Goal: Information Seeking & Learning: Learn about a topic

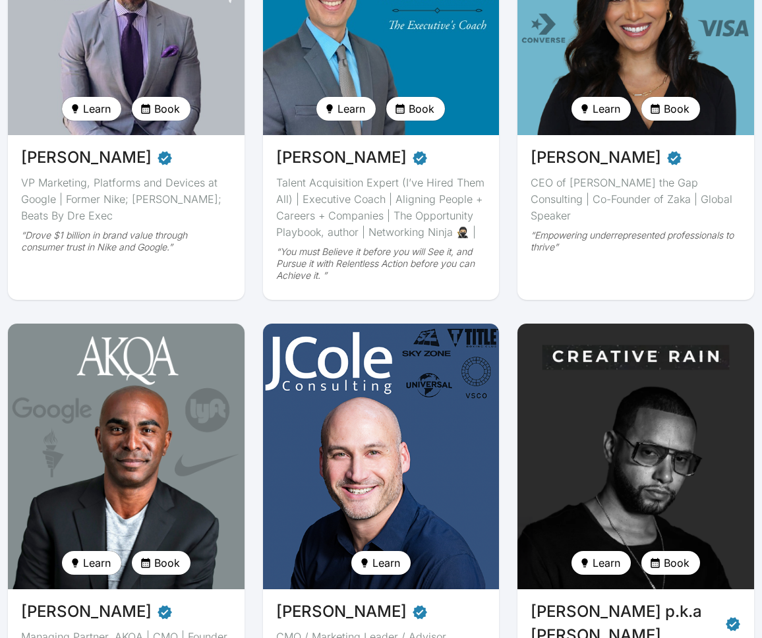
scroll to position [281, 0]
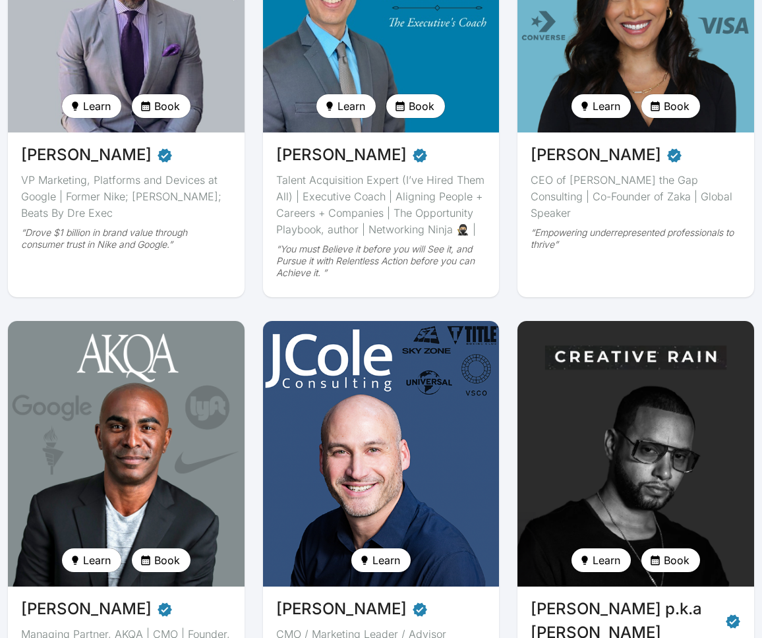
click at [187, 32] on img at bounding box center [126, -1] width 243 height 273
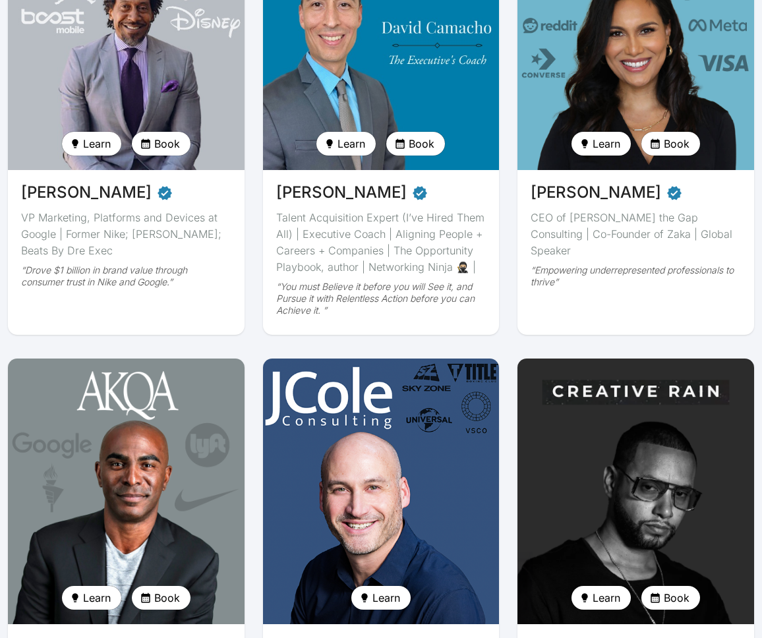
scroll to position [246, 0]
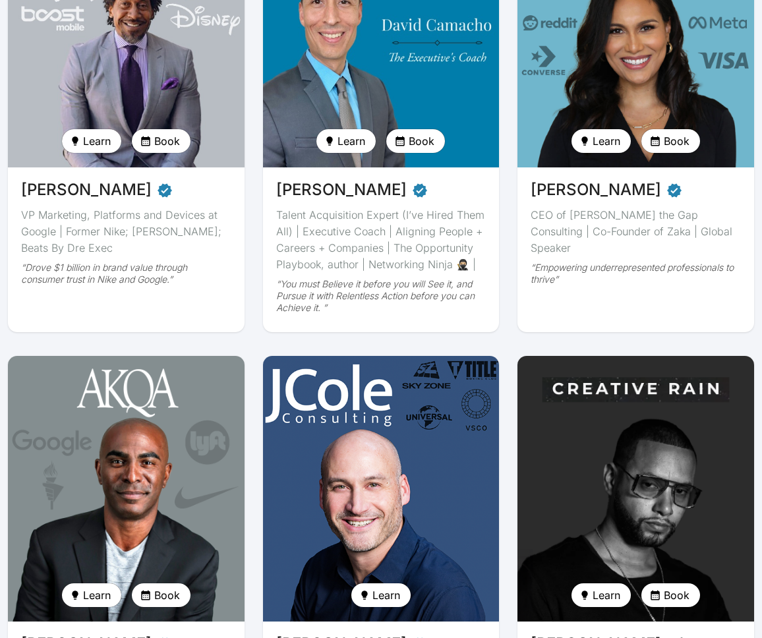
click at [619, 515] on img at bounding box center [635, 488] width 243 height 273
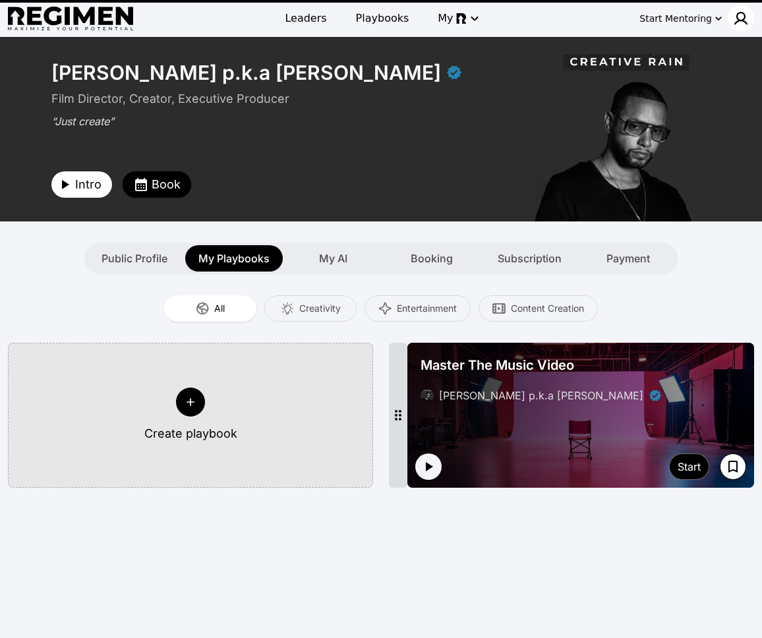
click at [739, 19] on img at bounding box center [741, 19] width 16 height 16
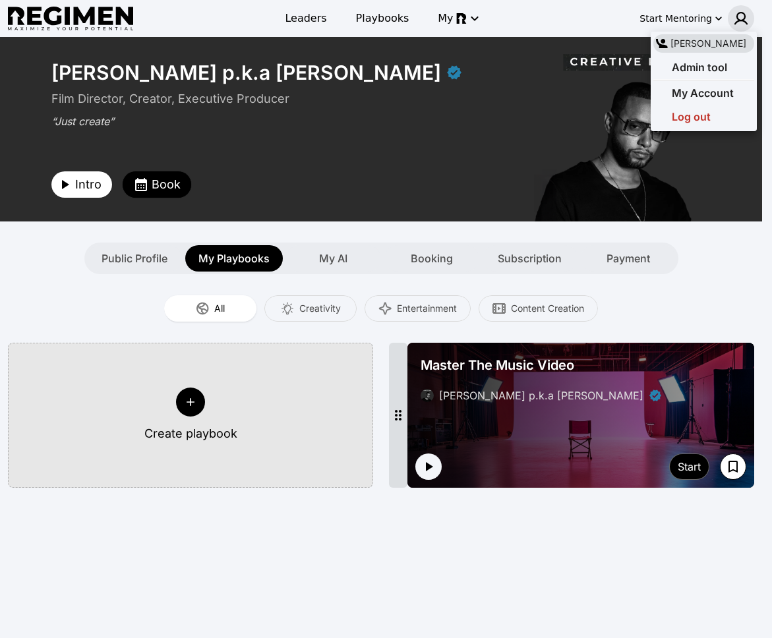
click at [739, 19] on div at bounding box center [386, 319] width 772 height 638
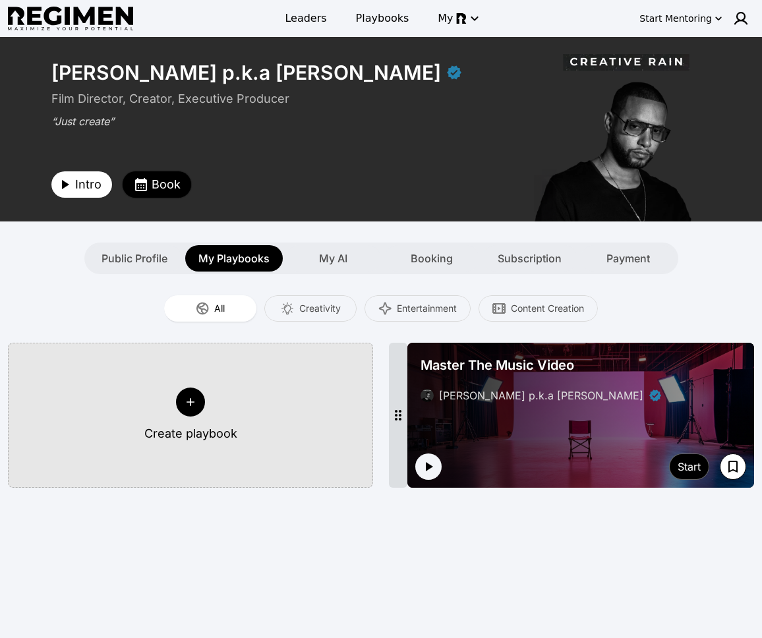
click at [180, 179] on button "Book" at bounding box center [157, 184] width 69 height 26
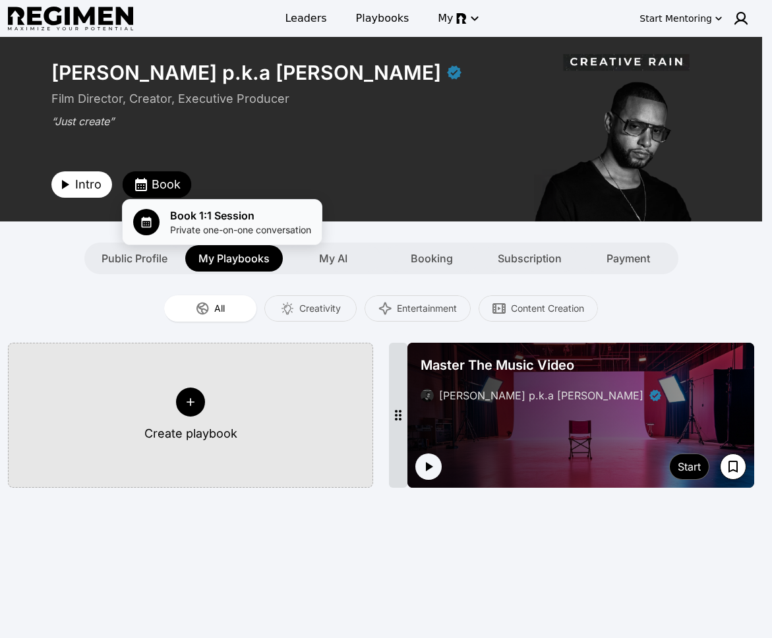
click at [151, 238] on li "Book 1:1 Session Private one-on-one conversation" at bounding box center [222, 222] width 199 height 45
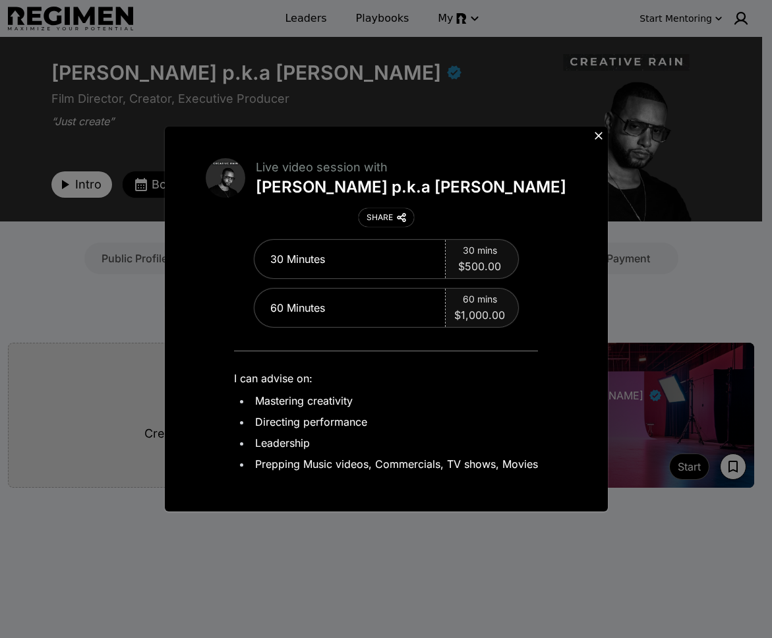
click at [589, 132] on button at bounding box center [598, 135] width 18 height 18
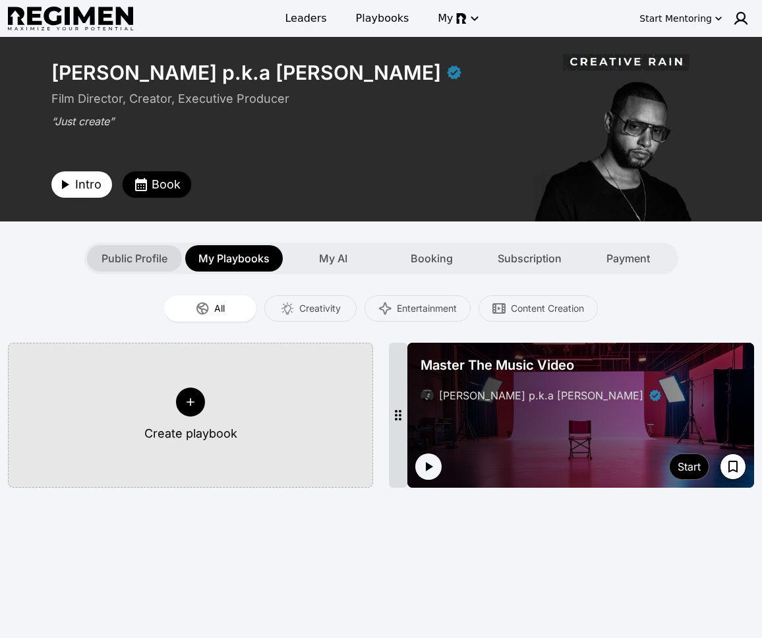
click at [153, 269] on div "Public Profile" at bounding box center [134, 258] width 95 height 26
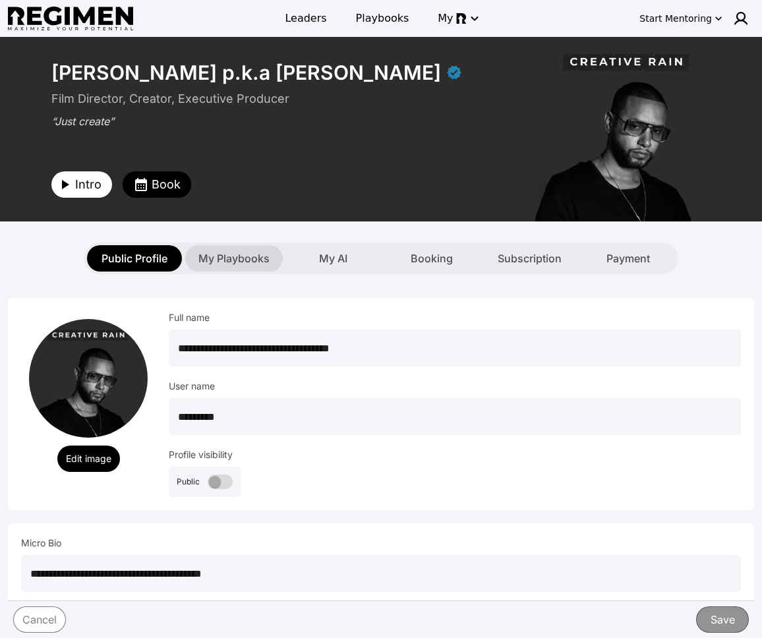
click at [240, 267] on div "My Playbooks" at bounding box center [234, 258] width 98 height 26
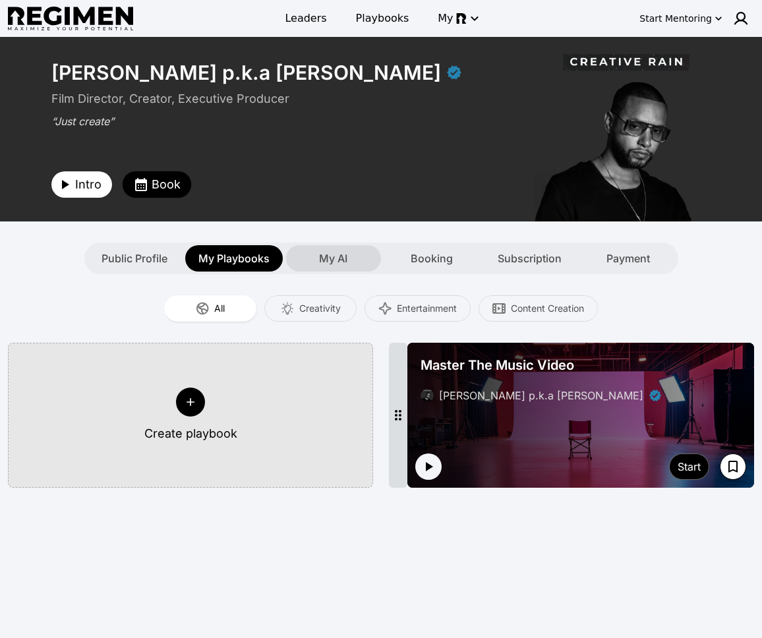
click at [329, 258] on span "My AI" at bounding box center [333, 258] width 28 height 16
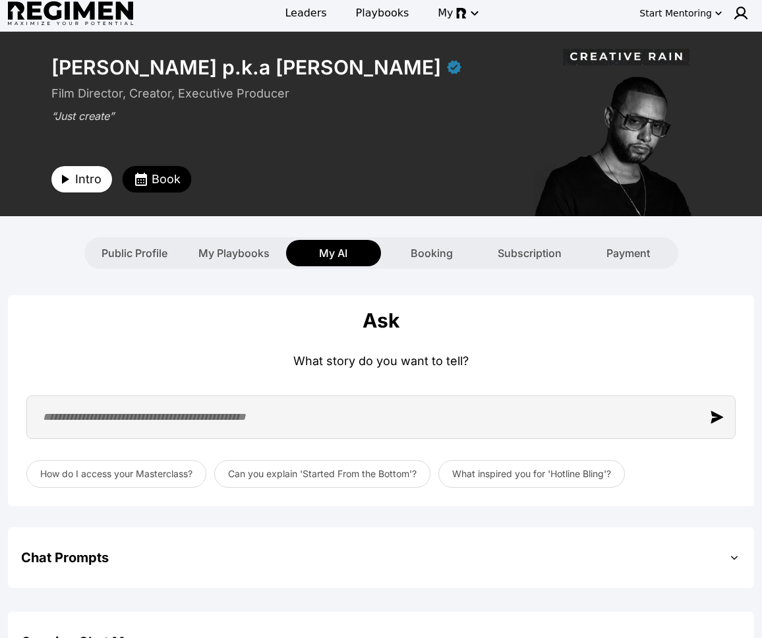
scroll to position [15, 0]
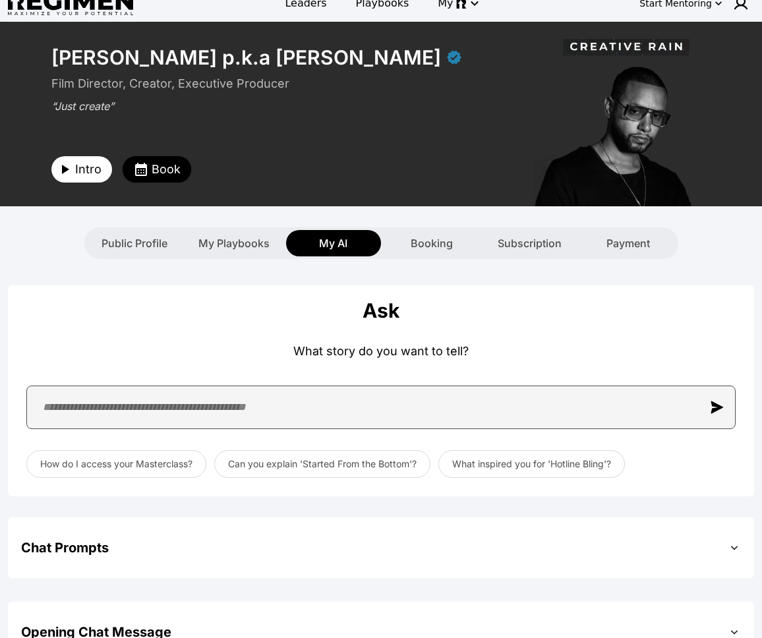
click at [198, 420] on input "text" at bounding box center [380, 406] width 709 height 43
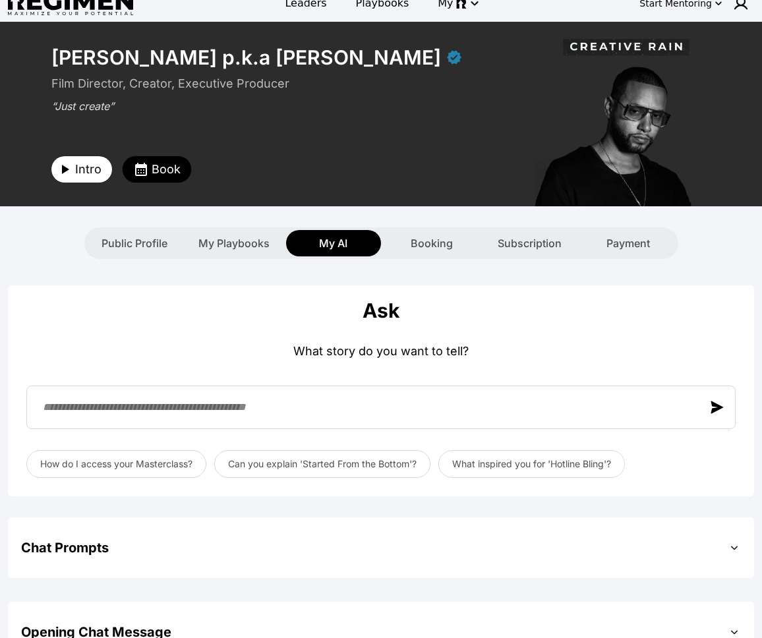
click at [636, 323] on div "Ask What story do you want to tell? How do I access your Masterclass? Can you e…" at bounding box center [381, 390] width 746 height 211
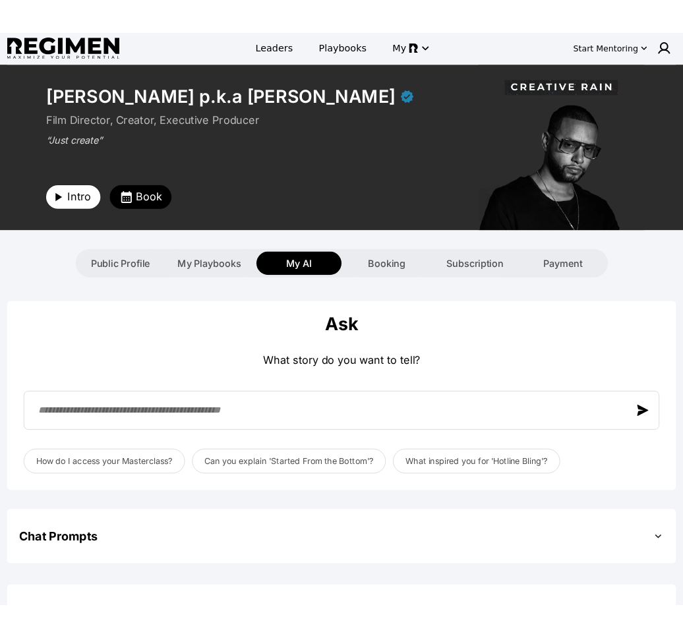
scroll to position [0, 0]
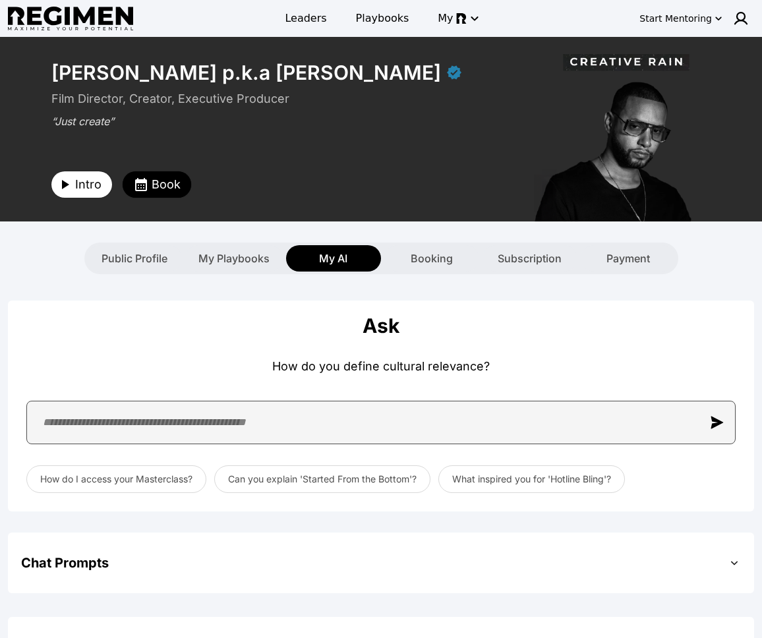
click at [303, 441] on input "text" at bounding box center [380, 422] width 709 height 43
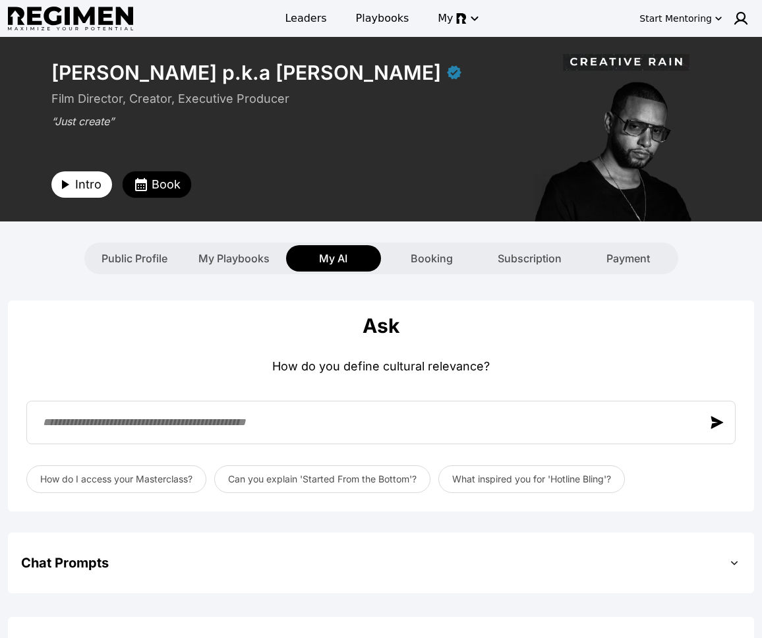
click at [597, 358] on div "How do you define cultural relevance?" at bounding box center [380, 366] width 709 height 37
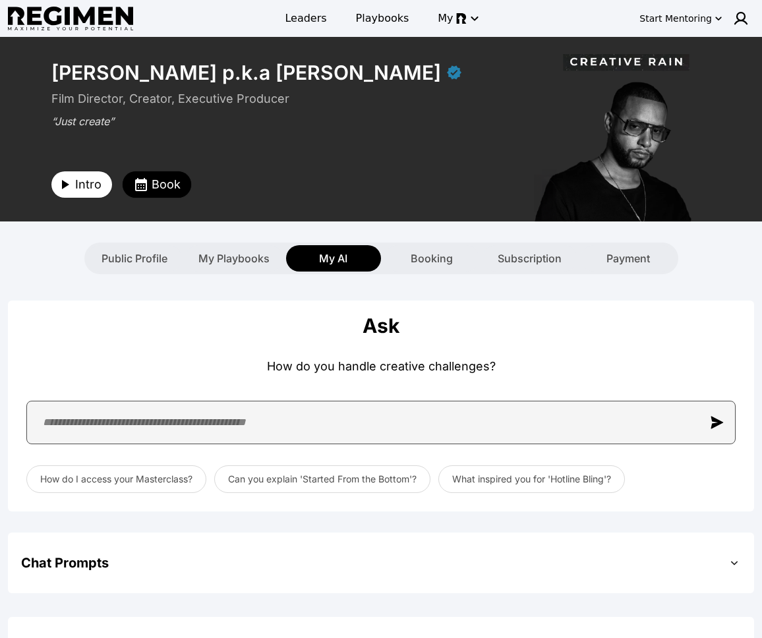
click at [378, 427] on input "text" at bounding box center [380, 422] width 709 height 43
paste input "**********"
type input "**********"
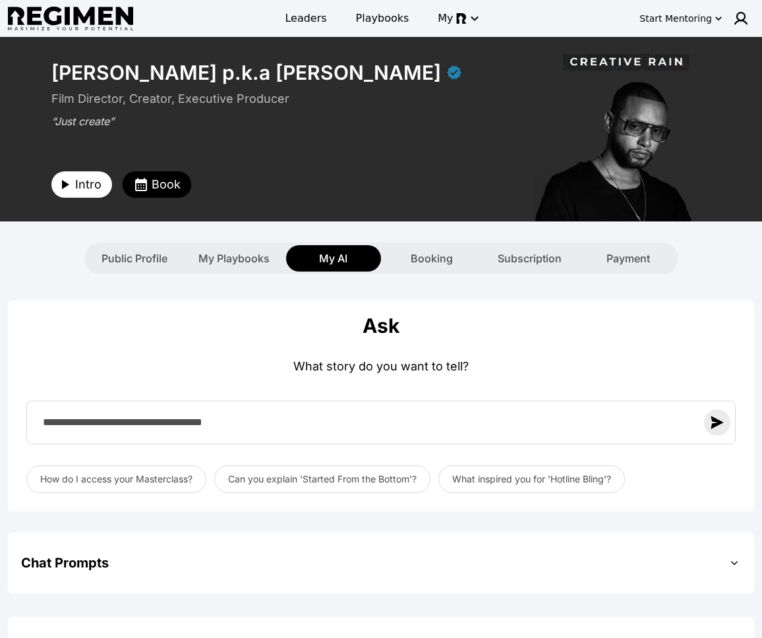
click at [712, 425] on img "button" at bounding box center [716, 422] width 13 height 13
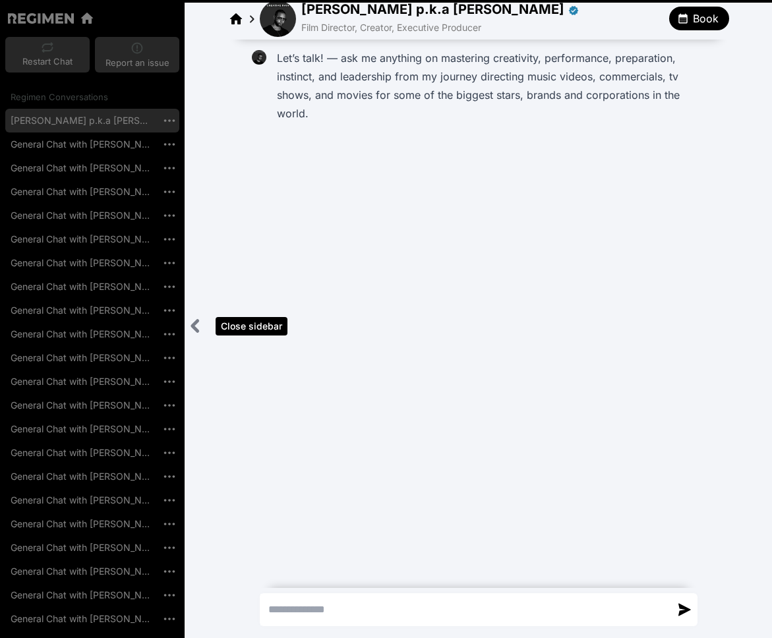
click at [192, 324] on icon "Close sidebar" at bounding box center [194, 326] width 5 height 11
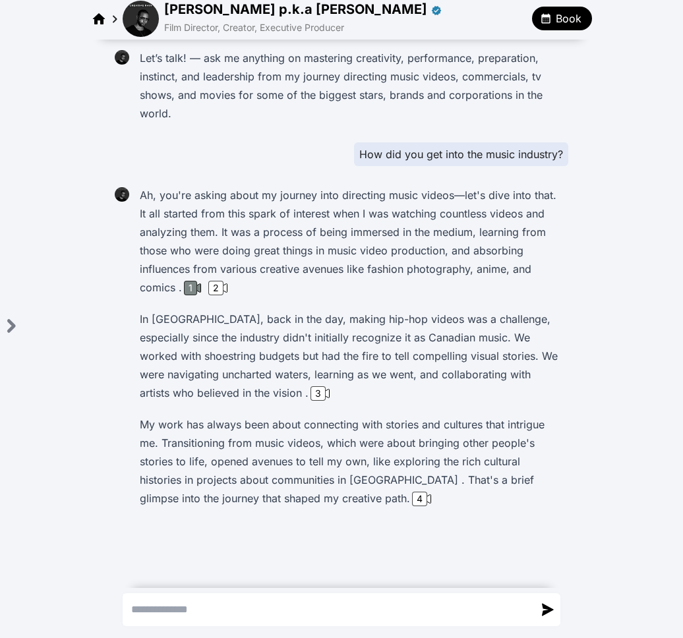
click at [190, 290] on div "1" at bounding box center [190, 288] width 13 height 14
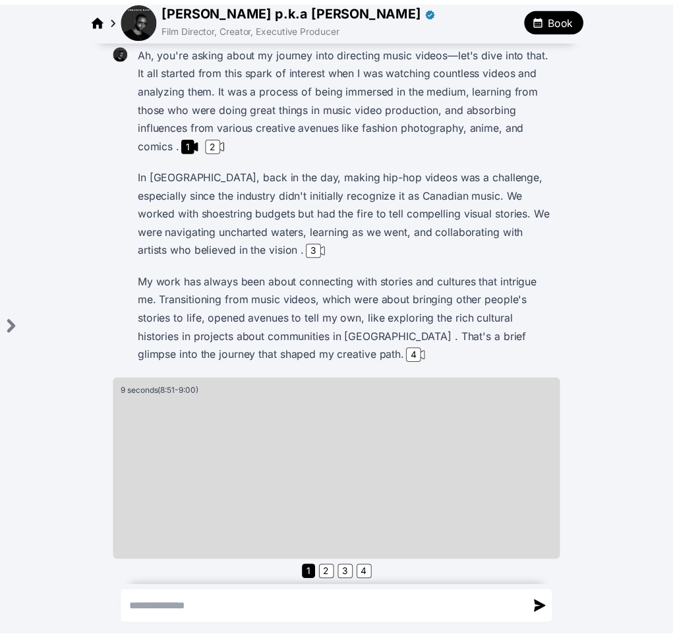
scroll to position [149, 0]
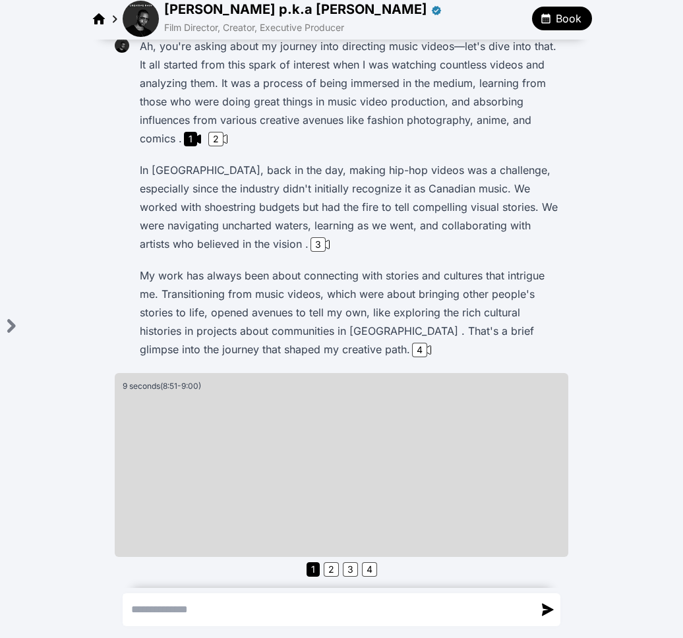
click at [146, 21] on img at bounding box center [141, 19] width 36 height 36
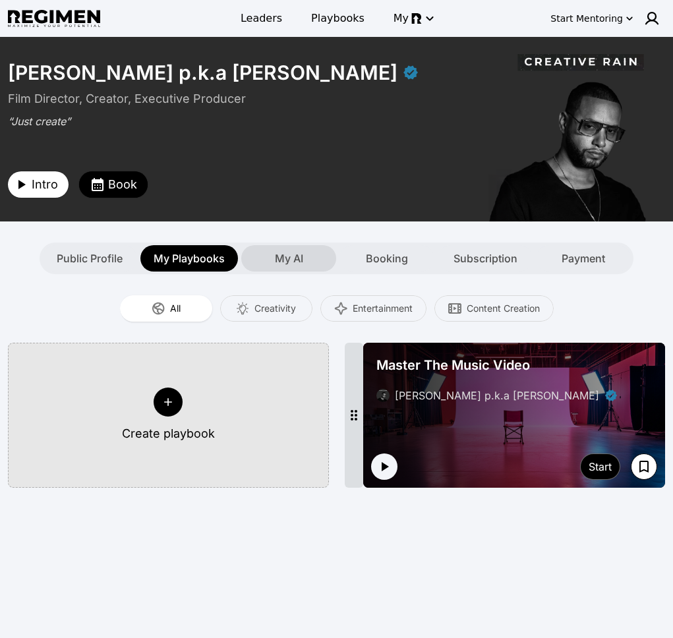
click at [272, 263] on div "My AI" at bounding box center [288, 258] width 95 height 26
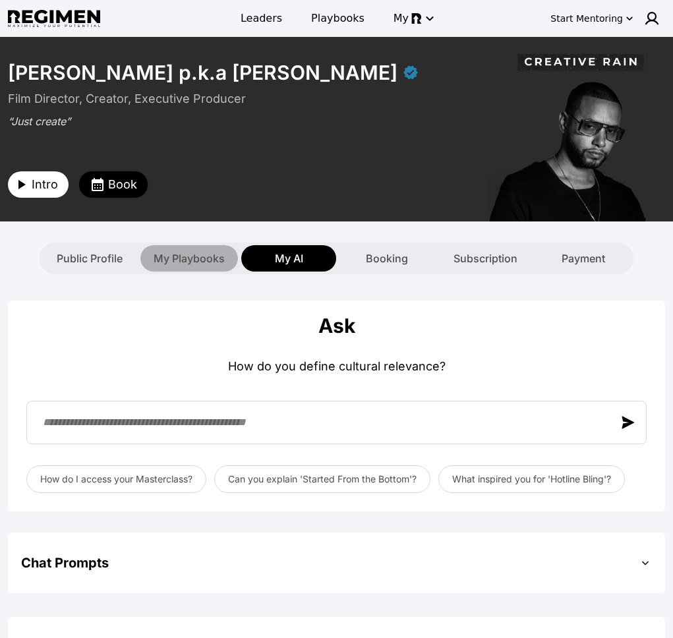
click at [171, 262] on span "My Playbooks" at bounding box center [189, 258] width 71 height 16
